Goal: Transaction & Acquisition: Purchase product/service

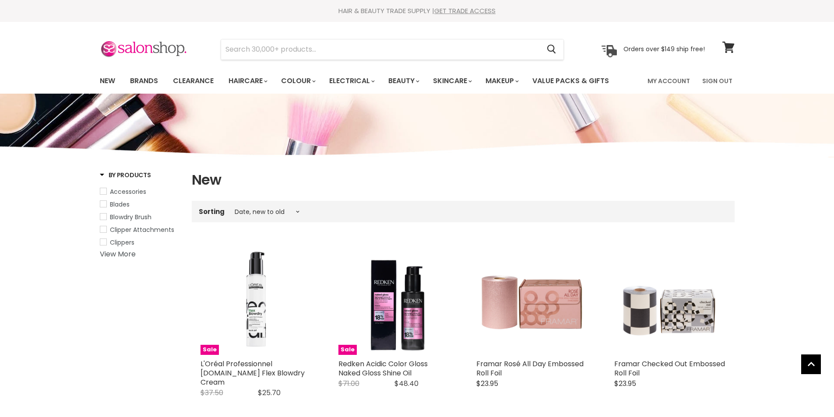
select select "created-descending"
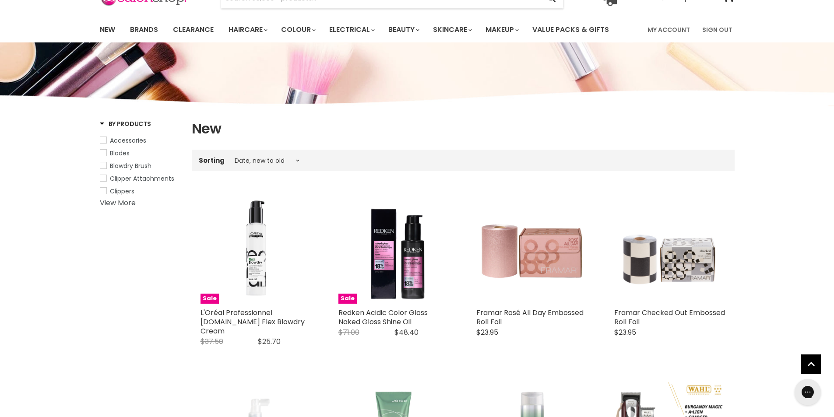
scroll to position [44, 0]
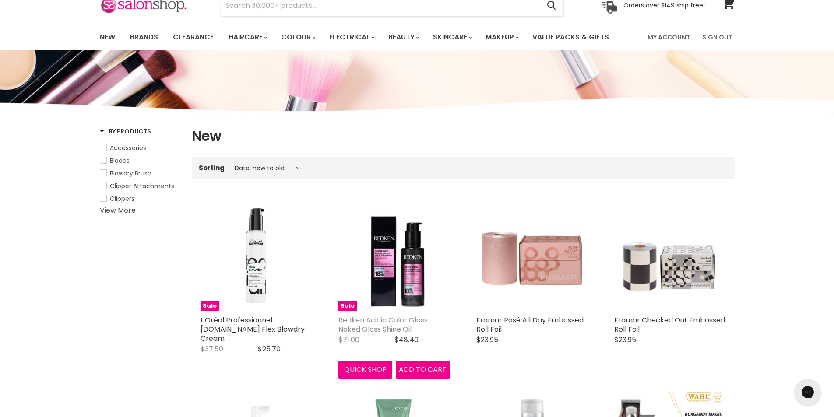
click at [384, 326] on link "Redken Acidic Color Gloss Naked Gloss Shine Oil" at bounding box center [383, 324] width 89 height 19
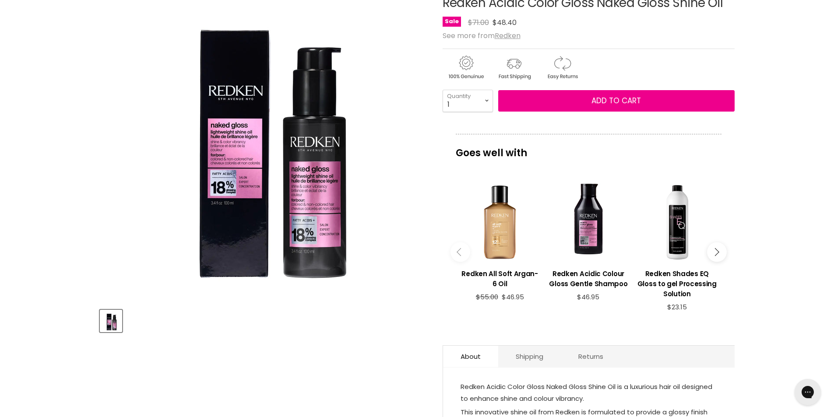
scroll to position [307, 0]
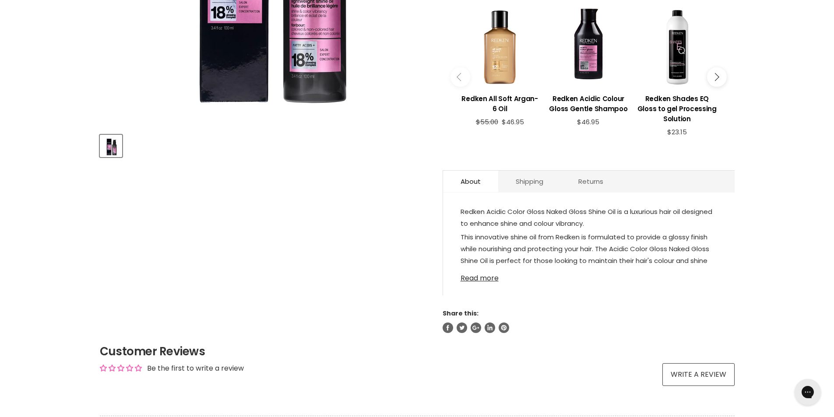
click at [492, 279] on link "Read more" at bounding box center [589, 275] width 257 height 13
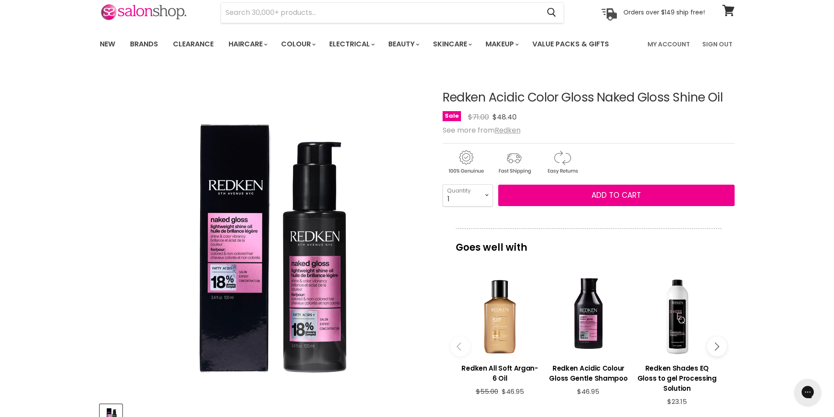
scroll to position [0, 0]
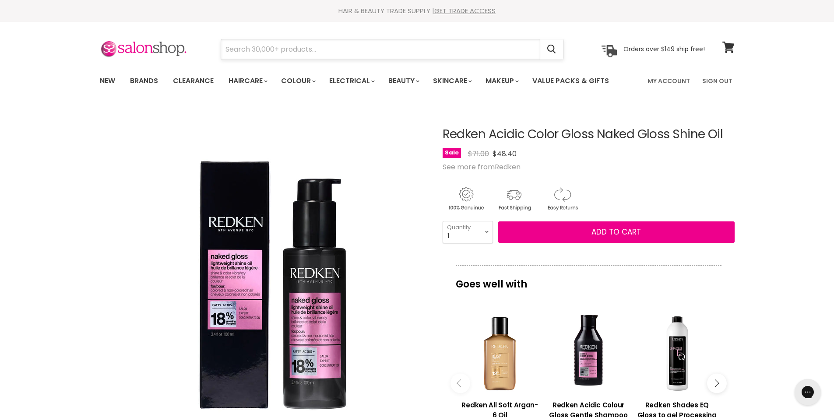
click at [261, 53] on input "Search" at bounding box center [380, 49] width 319 height 20
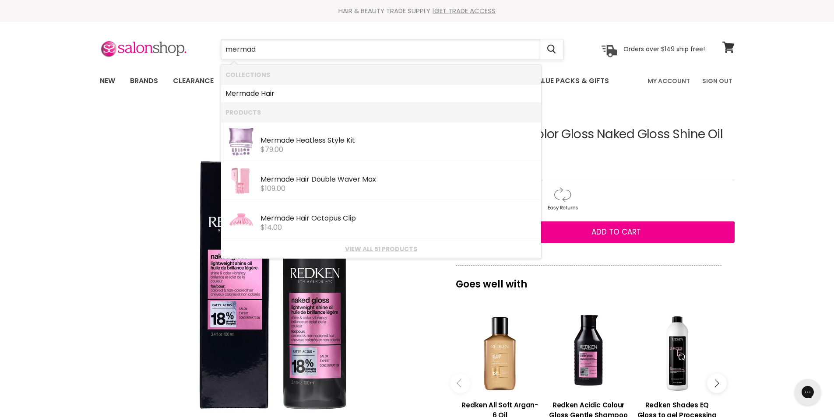
type input "mermade"
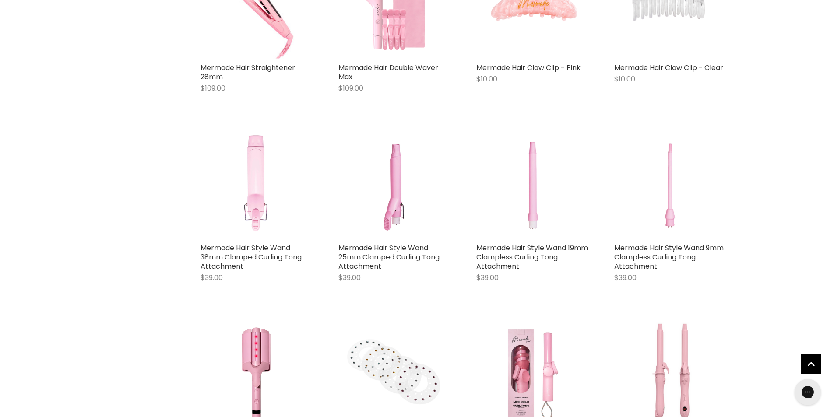
scroll to position [613, 0]
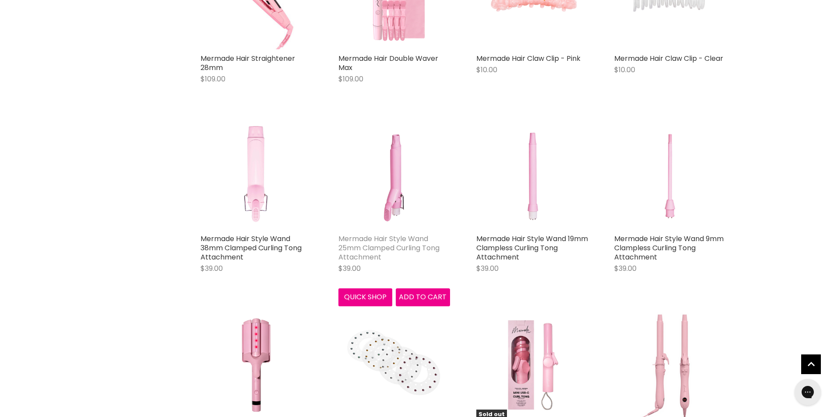
click at [385, 242] on link "Mermade Hair Style Wand 25mm Clamped Curling Tong Attachment" at bounding box center [389, 248] width 101 height 28
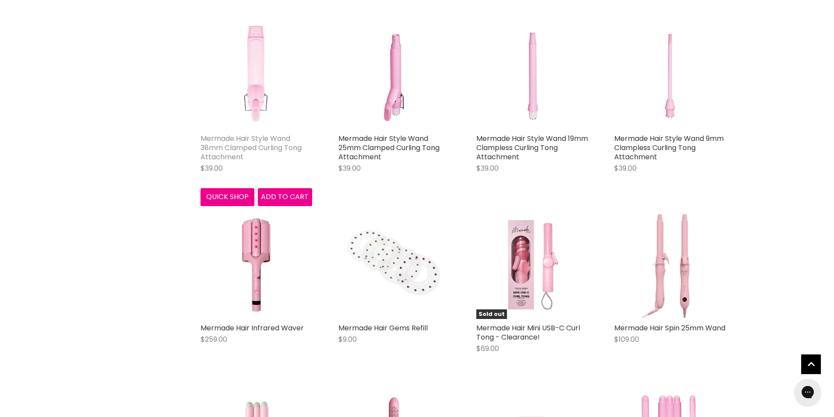
click at [222, 134] on link "Mermade Hair Style Wand 38mm Clamped Curling Tong Attachment" at bounding box center [251, 148] width 101 height 28
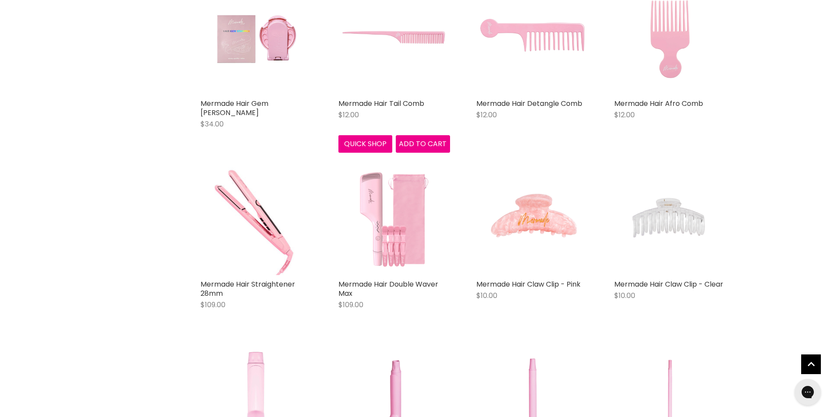
scroll to position [275, 0]
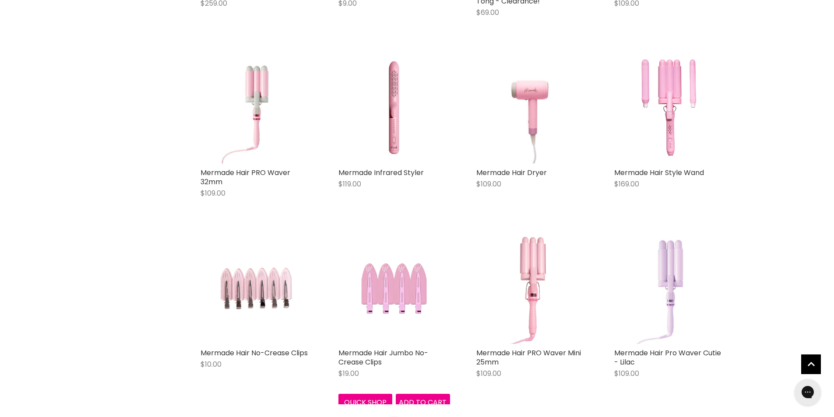
scroll to position [1020, 0]
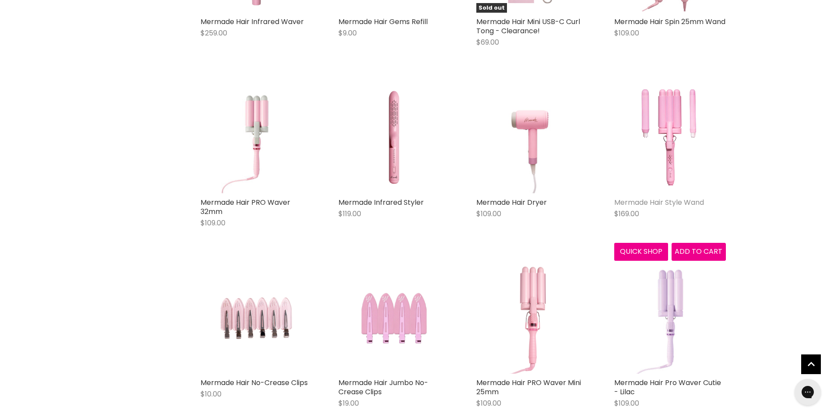
click at [648, 198] on link "Mermade Hair Style Wand" at bounding box center [659, 203] width 90 height 10
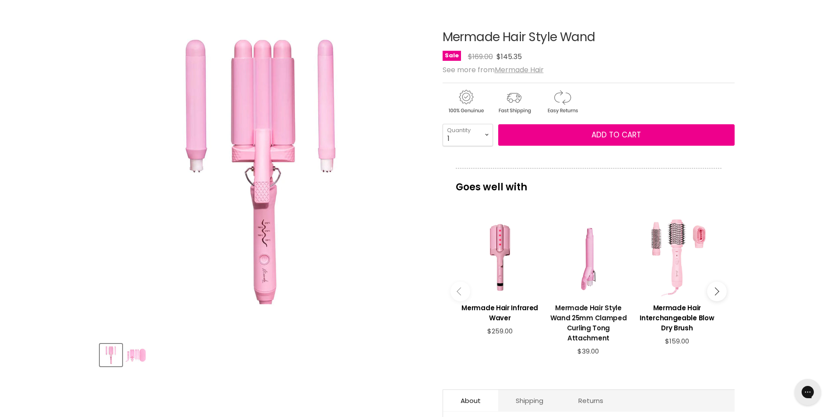
scroll to position [175, 0]
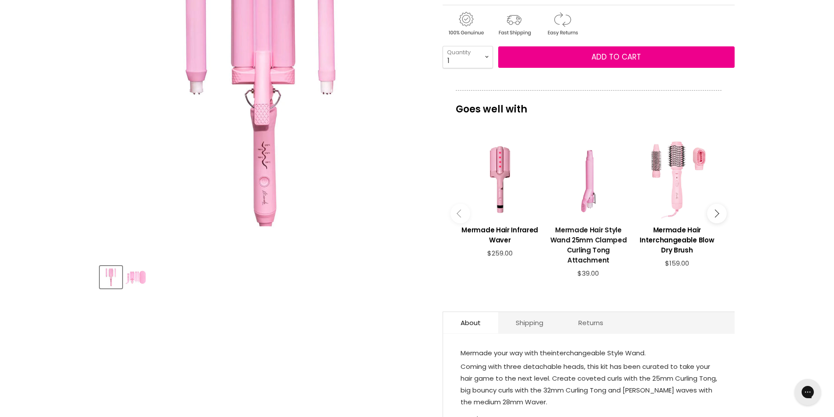
click at [590, 245] on h3 "Mermade Hair Style Wand 25mm Clamped Curling Tong Attachment" at bounding box center [589, 245] width 80 height 40
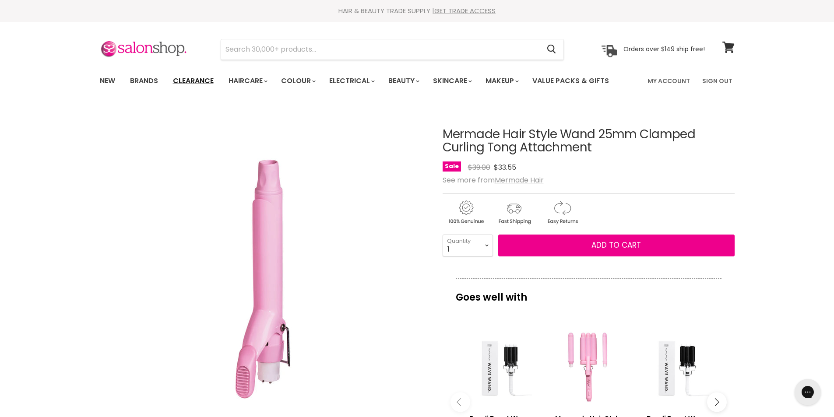
click at [189, 78] on link "Clearance" at bounding box center [193, 81] width 54 height 18
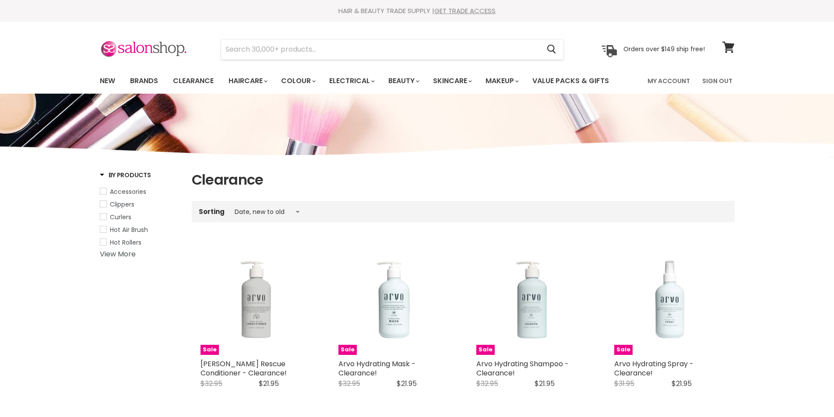
select select "created-descending"
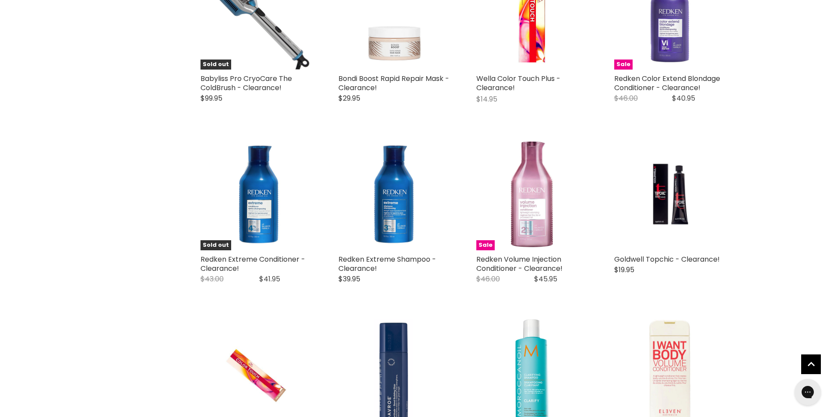
scroll to position [569, 0]
